Goal: Navigation & Orientation: Find specific page/section

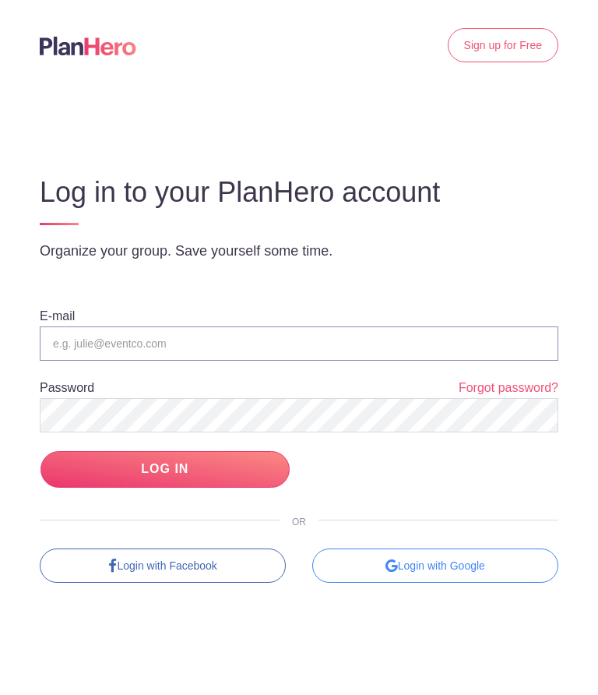
click at [171, 341] on input "email" at bounding box center [299, 343] width 519 height 34
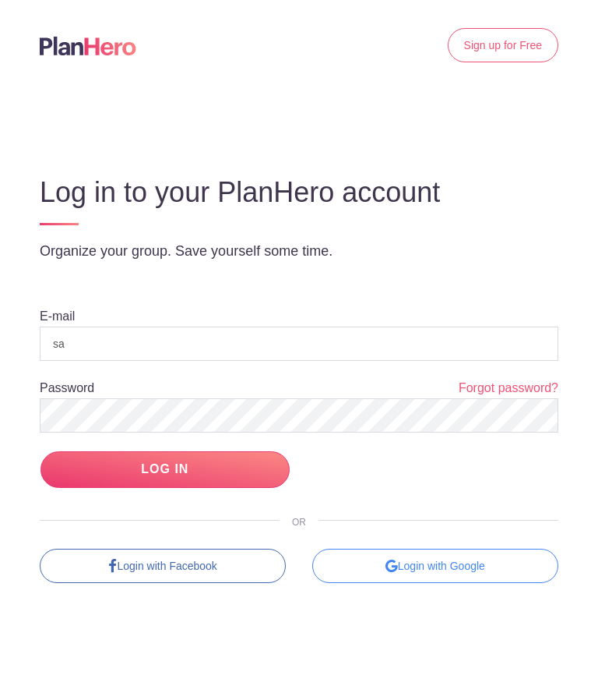
type input "[EMAIL_ADDRESS][DOMAIN_NAME]"
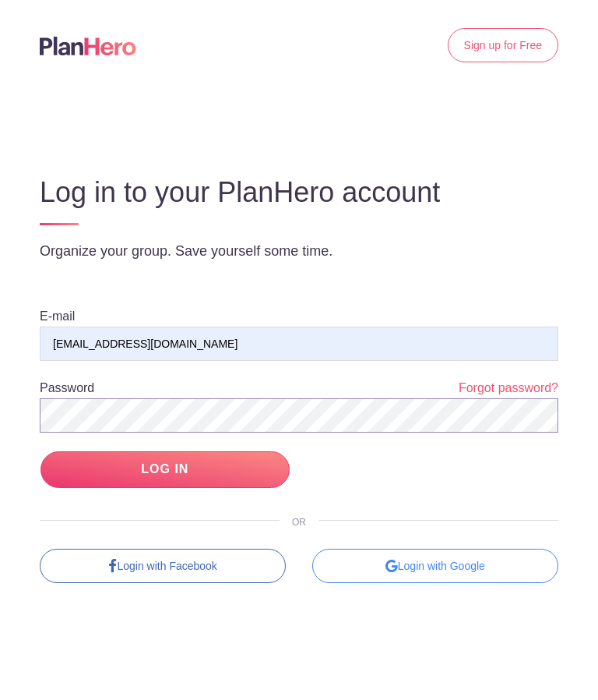
click at [164, 469] on input "LOG IN" at bounding box center [165, 469] width 249 height 37
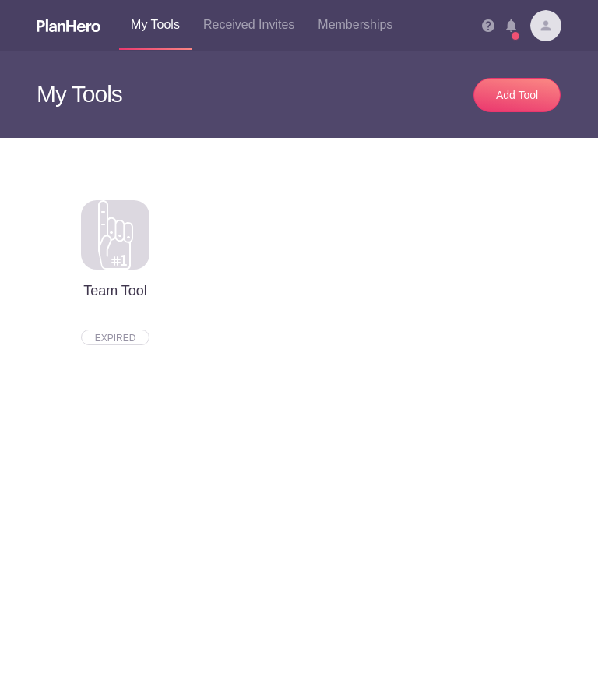
click at [369, 16] on link "Memberships" at bounding box center [355, 25] width 98 height 50
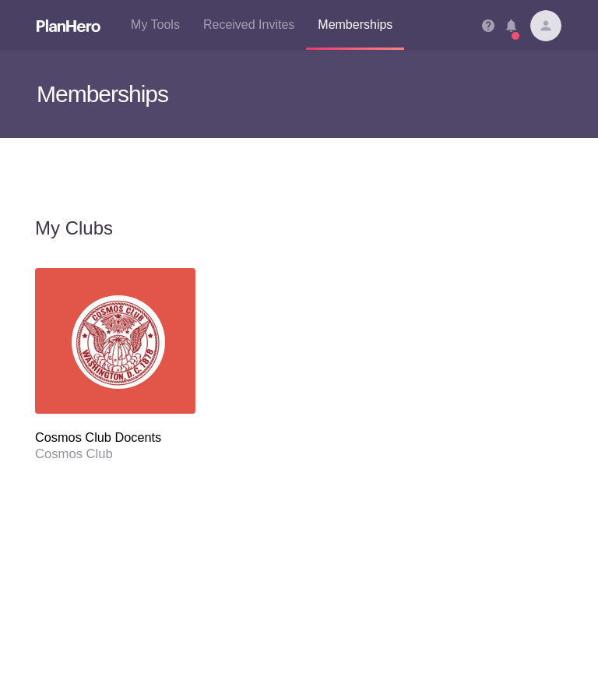
click at [126, 331] on img at bounding box center [118, 341] width 93 height 93
